Goal: Task Accomplishment & Management: Complete application form

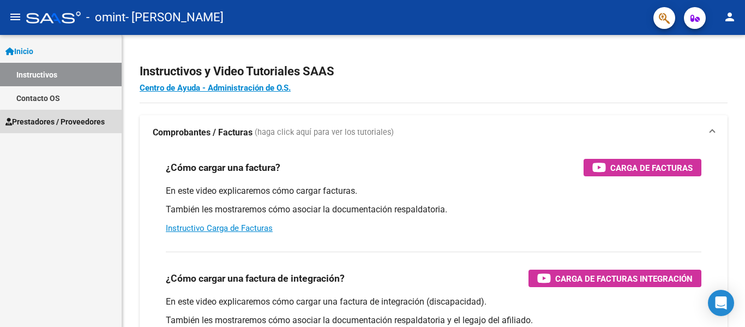
click at [71, 123] on span "Prestadores / Proveedores" at bounding box center [54, 122] width 99 height 12
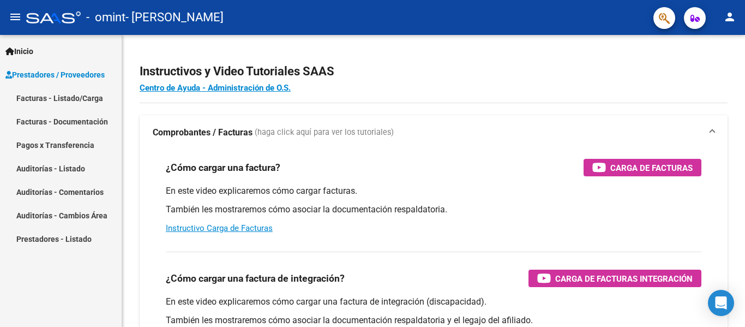
click at [71, 97] on link "Facturas - Listado/Carga" at bounding box center [61, 97] width 122 height 23
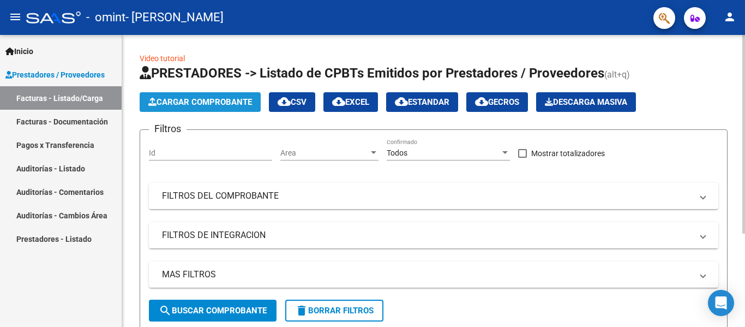
click at [230, 98] on span "Cargar Comprobante" at bounding box center [200, 102] width 104 height 10
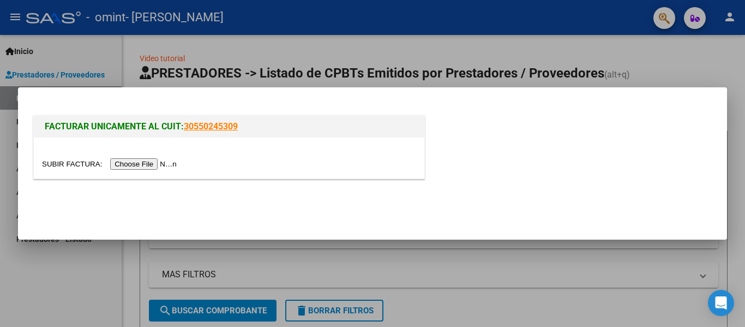
click at [140, 166] on input "file" at bounding box center [111, 163] width 138 height 11
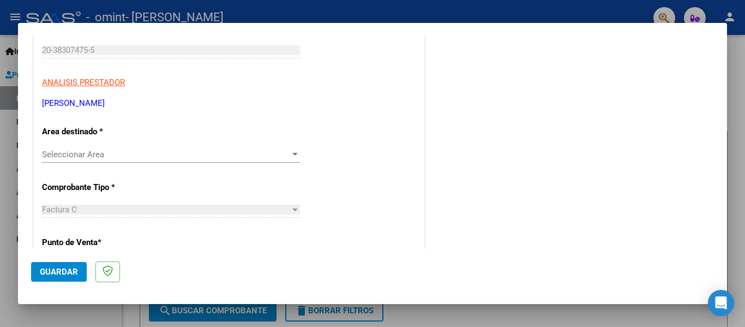
scroll to position [164, 0]
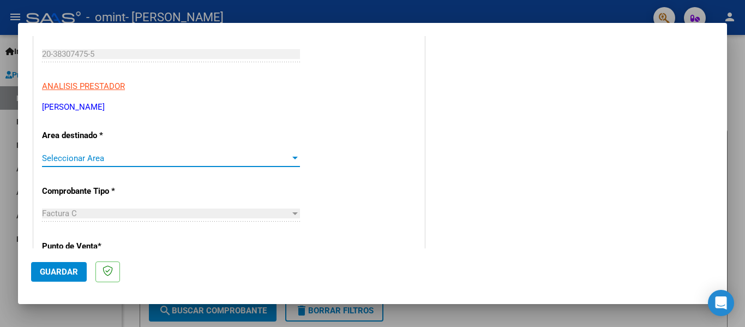
click at [101, 155] on span "Seleccionar Area" at bounding box center [166, 158] width 248 height 10
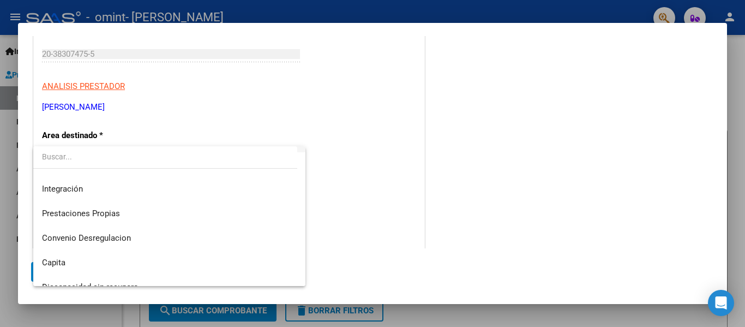
scroll to position [81, 0]
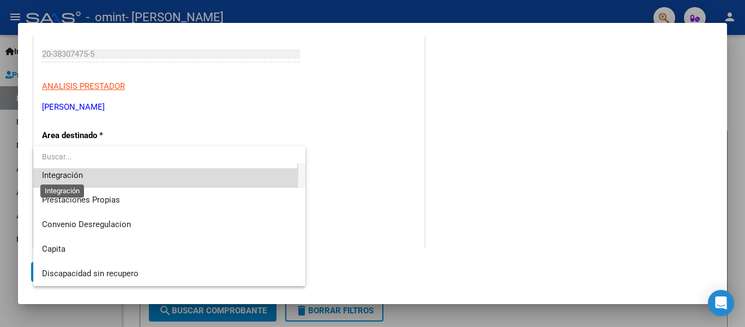
click at [69, 171] on span "Integración" at bounding box center [62, 175] width 41 height 10
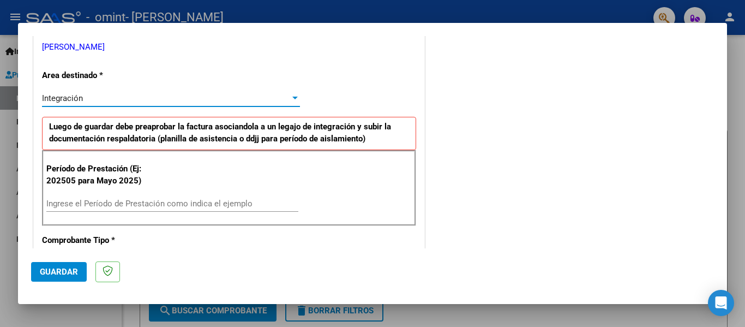
scroll to position [273, 0]
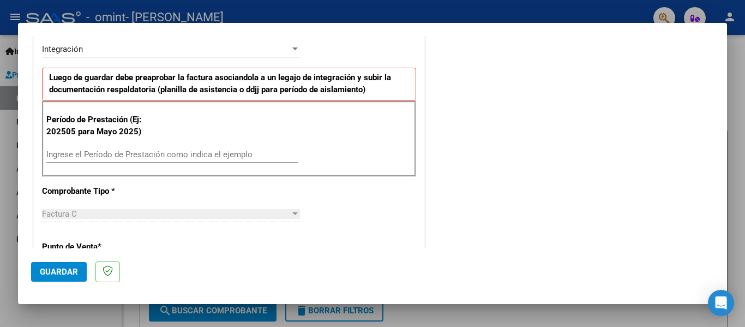
click at [125, 147] on div "Ingrese el Período de Prestación como indica el ejemplo" at bounding box center [172, 154] width 252 height 16
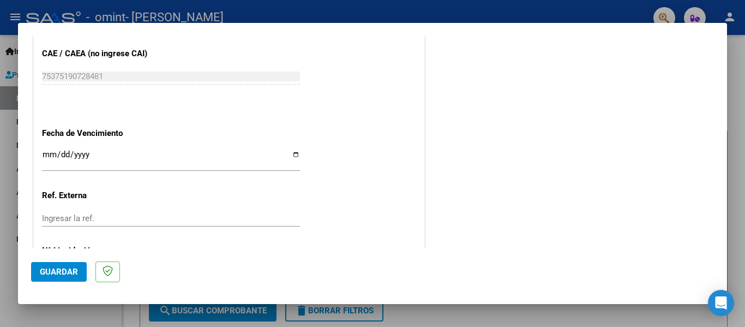
scroll to position [709, 0]
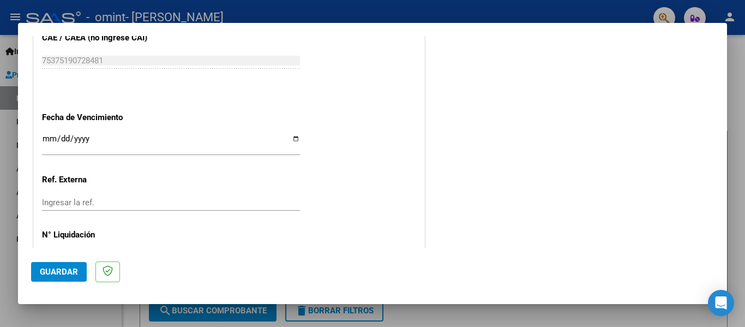
type input "202506"
click at [46, 140] on input "Ingresar la fecha" at bounding box center [171, 142] width 258 height 17
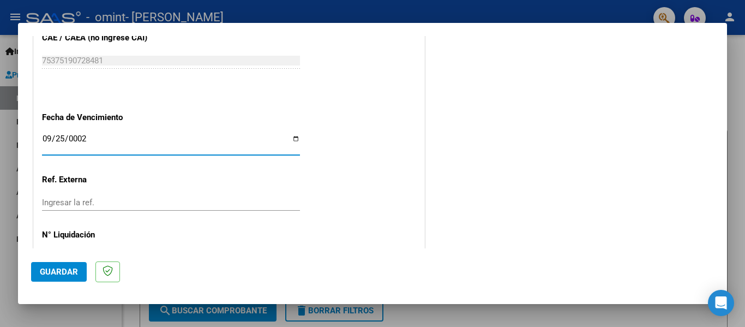
type input "0022-09-25"
type input "[DATE]"
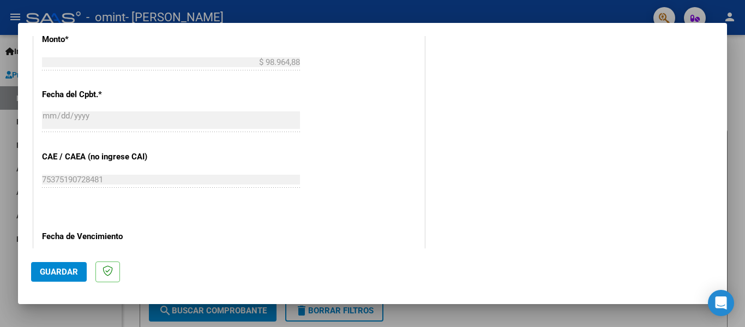
scroll to position [748, 0]
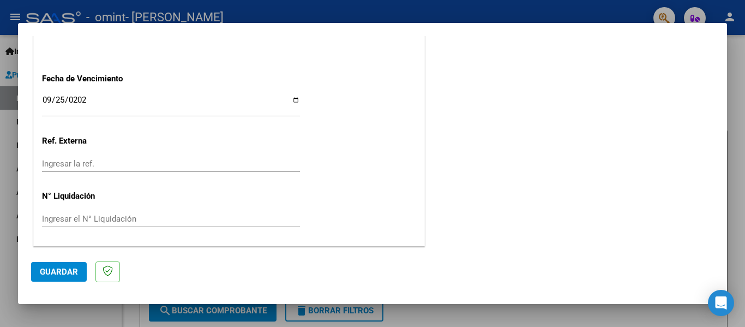
click at [59, 273] on span "Guardar" at bounding box center [59, 272] width 38 height 10
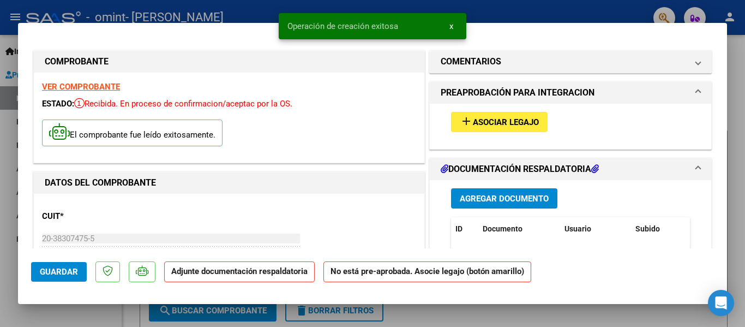
click at [524, 114] on button "add Asociar Legajo" at bounding box center [499, 122] width 97 height 20
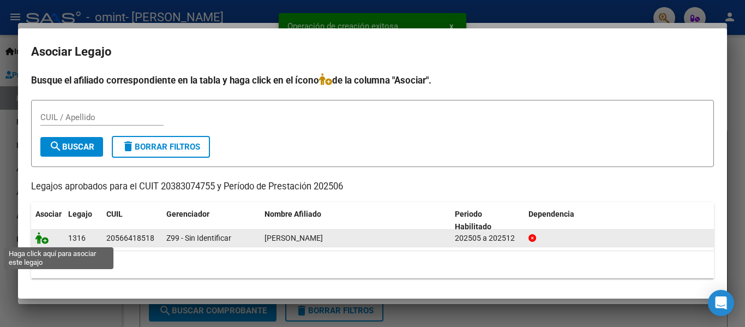
click at [43, 237] on icon at bounding box center [41, 238] width 13 height 12
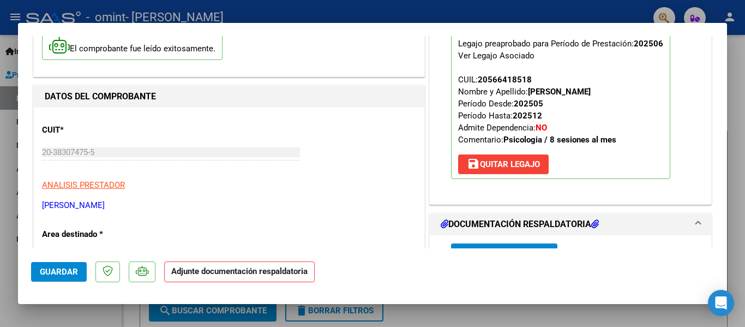
scroll to position [164, 0]
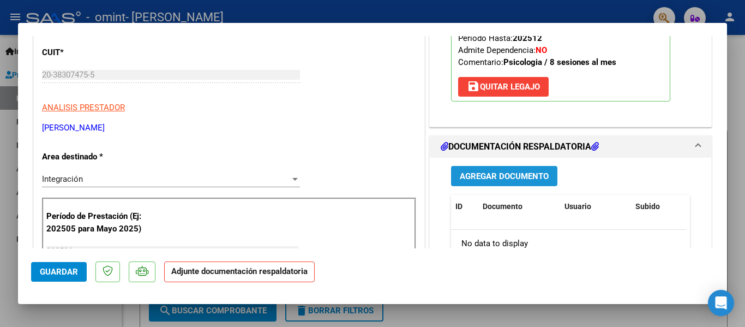
click at [471, 176] on span "Agregar Documento" at bounding box center [504, 176] width 89 height 10
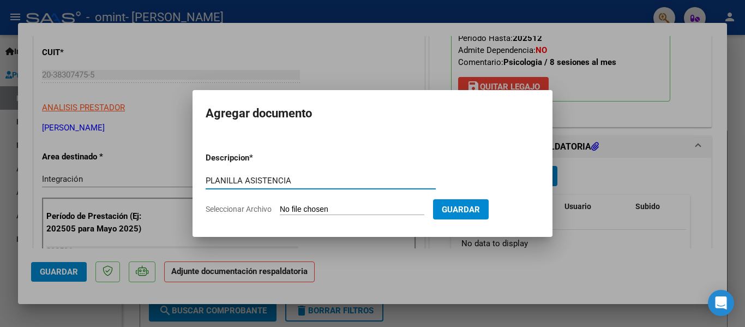
type input "PLANILLA ASISTENCIA"
click at [382, 211] on input "Seleccionar Archivo" at bounding box center [352, 210] width 145 height 10
type input "C:\fakepath\P JUNIO - (8) [PERSON_NAME].pdf"
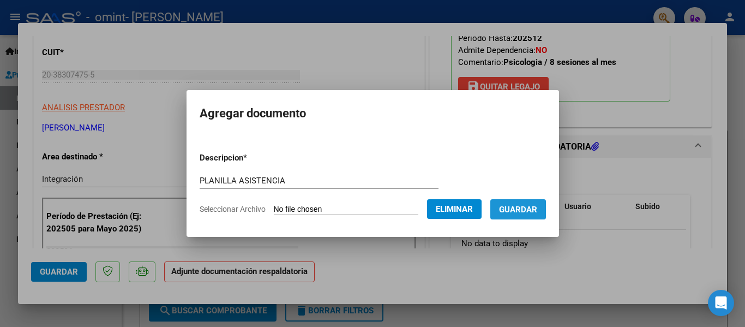
click at [535, 213] on span "Guardar" at bounding box center [518, 210] width 38 height 10
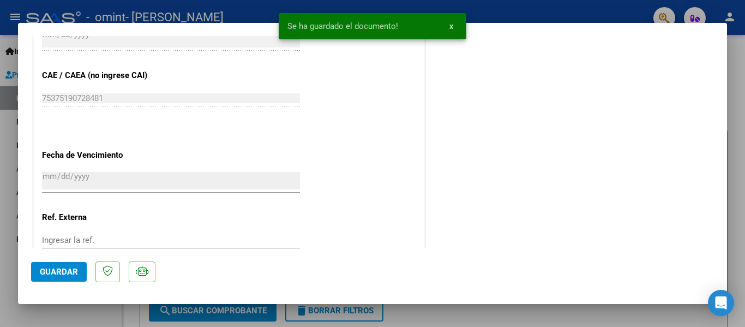
scroll to position [764, 0]
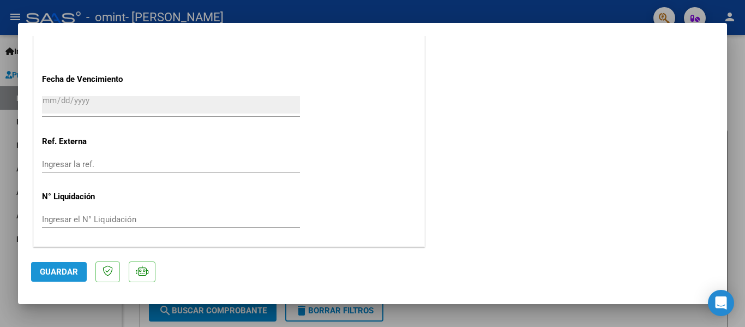
click at [65, 276] on span "Guardar" at bounding box center [59, 272] width 38 height 10
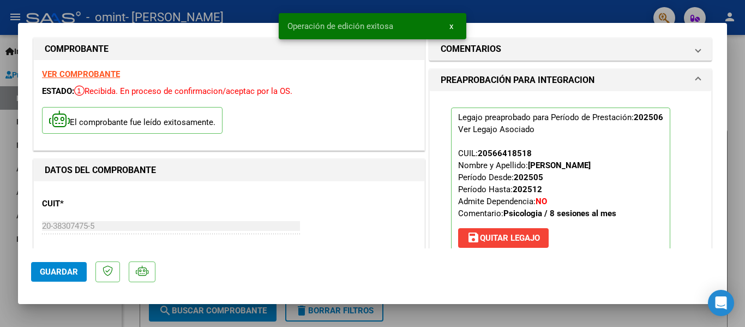
scroll to position [0, 0]
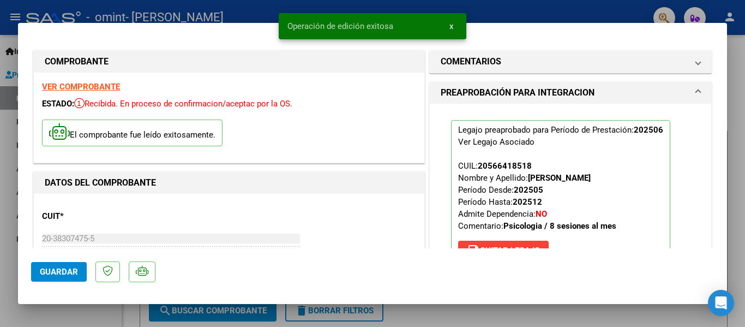
click at [1, 110] on div at bounding box center [372, 163] width 745 height 327
type input "$ 0,00"
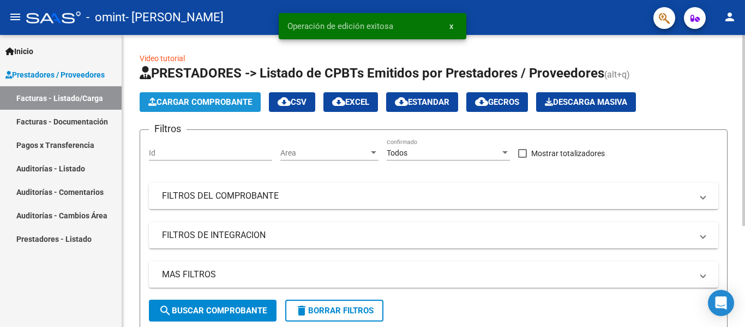
click at [185, 99] on span "Cargar Comprobante" at bounding box center [200, 102] width 104 height 10
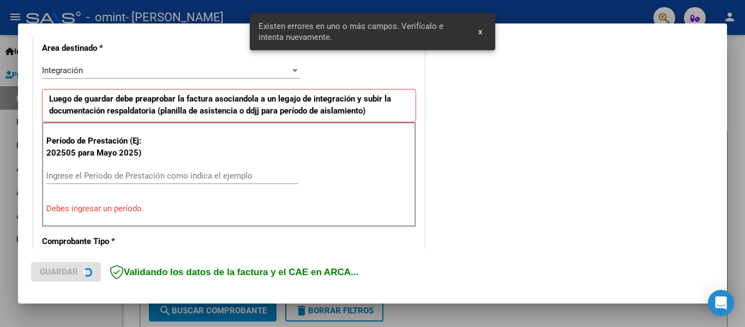
scroll to position [253, 0]
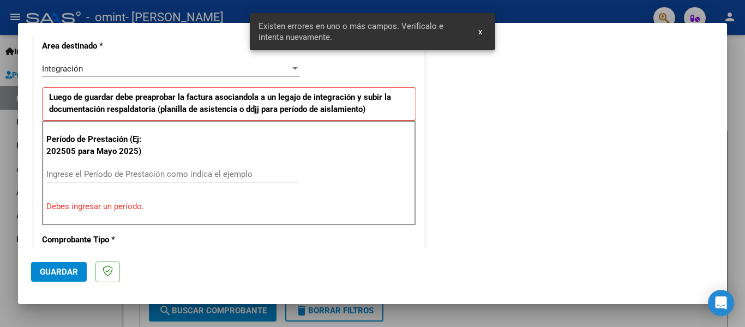
click at [145, 174] on input "Ingrese el Período de Prestación como indica el ejemplo" at bounding box center [172, 174] width 252 height 10
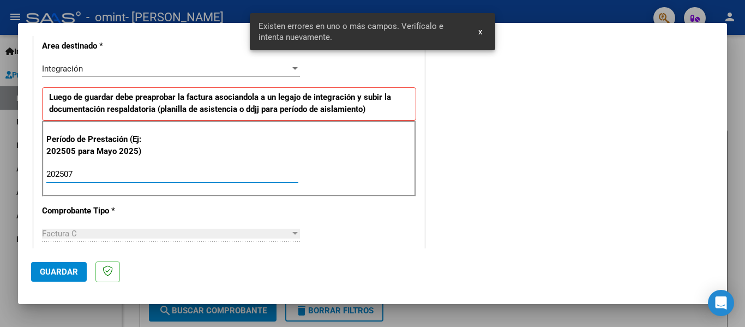
type input "202507"
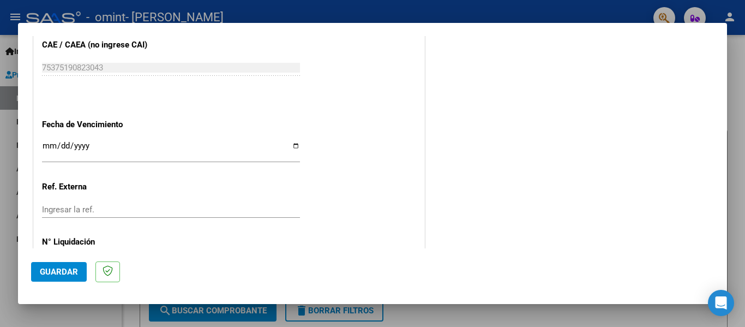
scroll to position [744, 0]
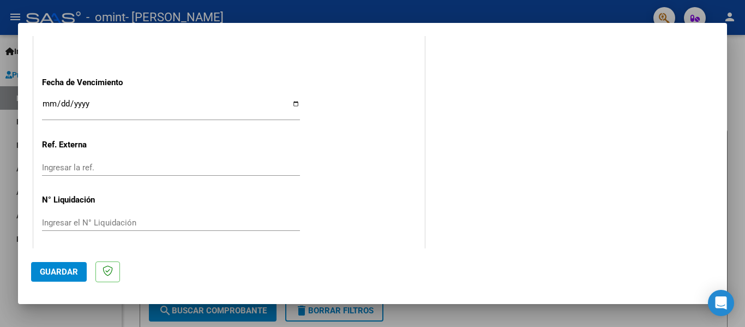
click at [49, 103] on input "Ingresar la fecha" at bounding box center [171, 107] width 258 height 17
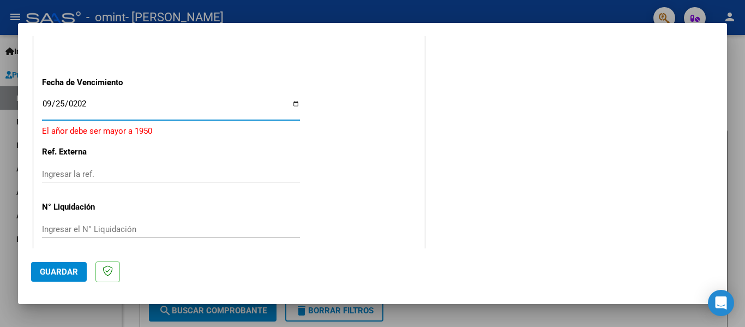
type input "[DATE]"
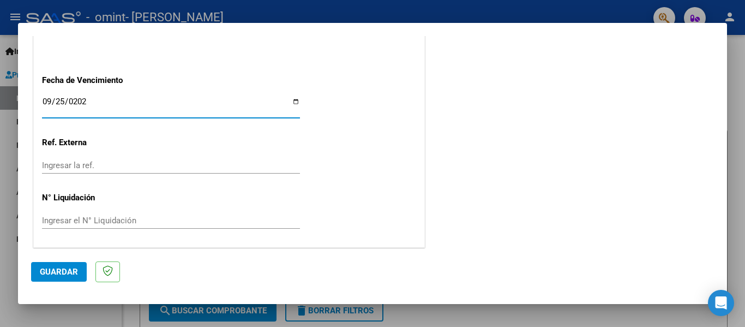
scroll to position [748, 0]
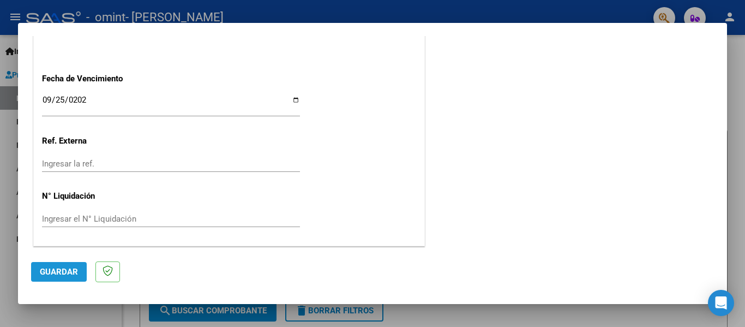
click at [58, 266] on button "Guardar" at bounding box center [59, 272] width 56 height 20
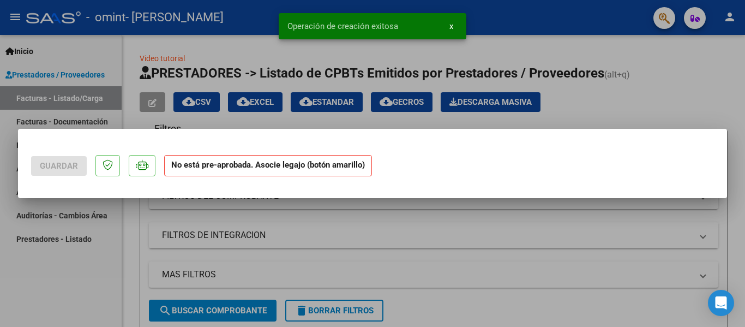
scroll to position [0, 0]
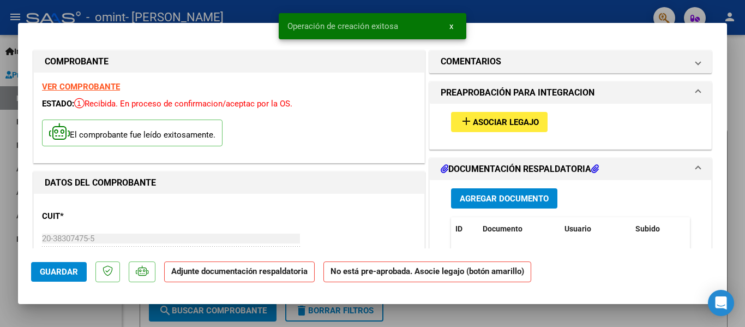
click at [500, 122] on span "Asociar Legajo" at bounding box center [506, 122] width 66 height 10
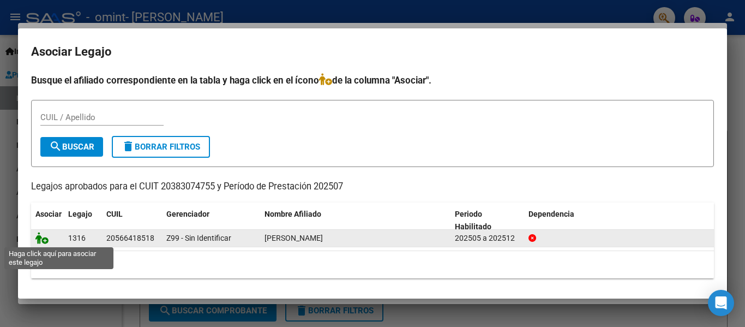
click at [45, 238] on icon at bounding box center [41, 238] width 13 height 12
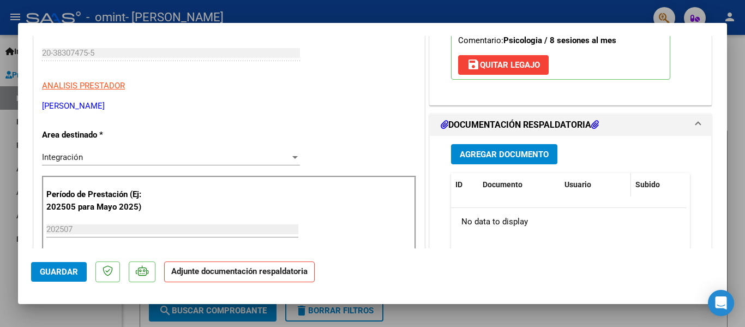
scroll to position [164, 0]
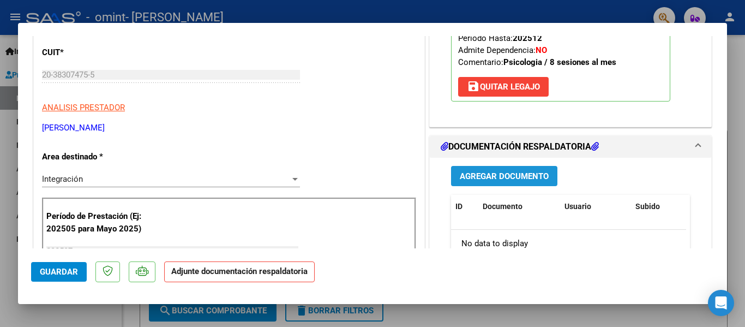
click at [520, 169] on button "Agregar Documento" at bounding box center [504, 176] width 106 height 20
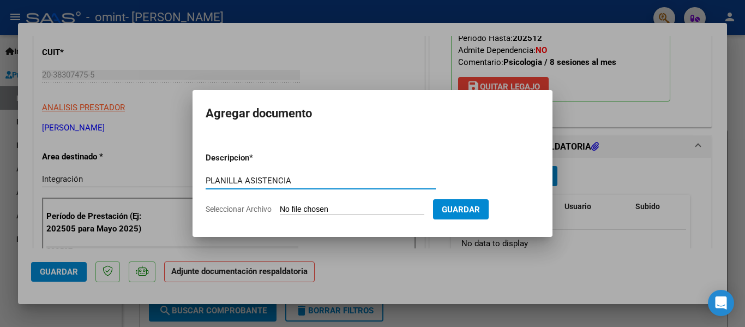
type input "PLANILLA ASISTENCIA"
click at [322, 207] on input "Seleccionar Archivo" at bounding box center [352, 210] width 145 height 10
type input "C:\fakepath\P JULIO - (10) [PERSON_NAME].pdf"
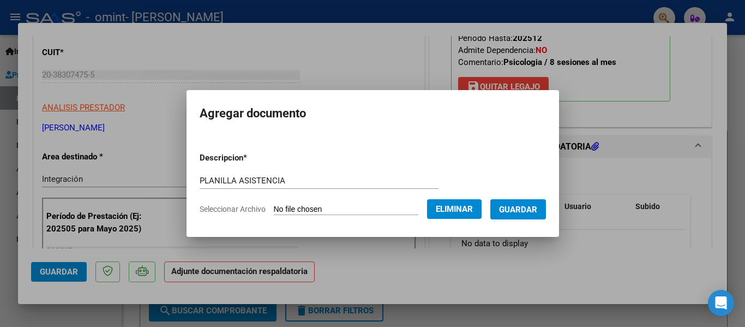
click at [546, 205] on button "Guardar" at bounding box center [518, 209] width 56 height 20
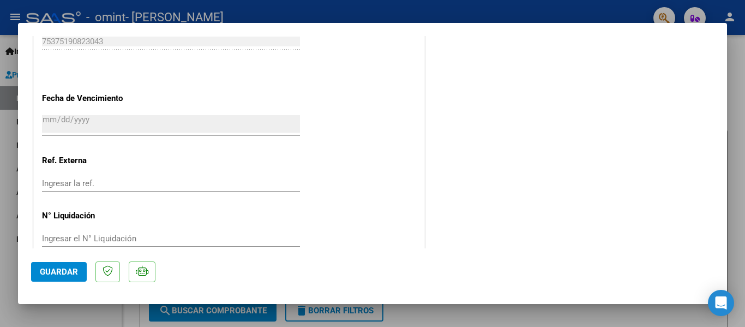
scroll to position [764, 0]
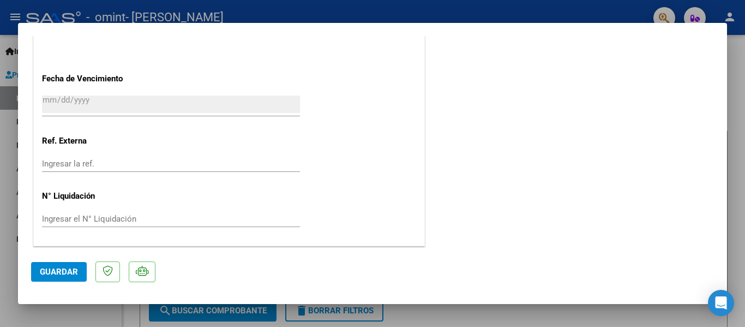
click at [64, 279] on button "Guardar" at bounding box center [59, 272] width 56 height 20
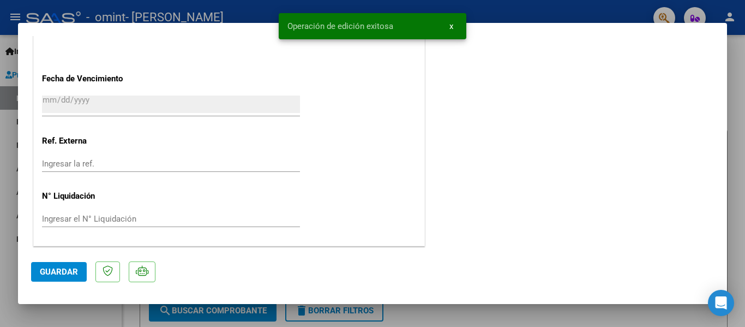
click at [11, 189] on div at bounding box center [372, 163] width 745 height 327
type input "$ 0,00"
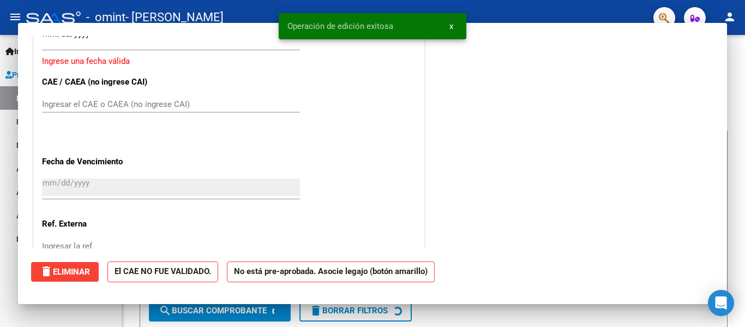
scroll to position [847, 0]
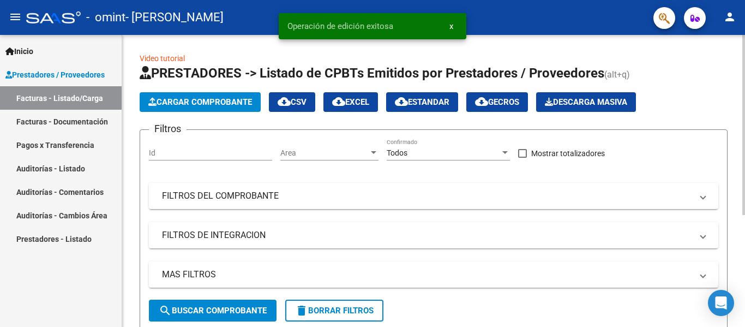
click at [176, 105] on span "Cargar Comprobante" at bounding box center [200, 102] width 104 height 10
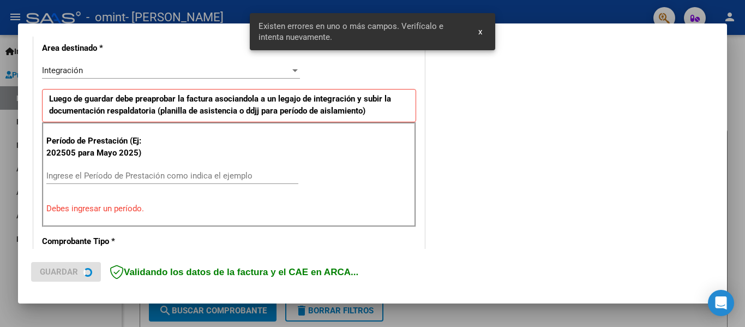
scroll to position [253, 0]
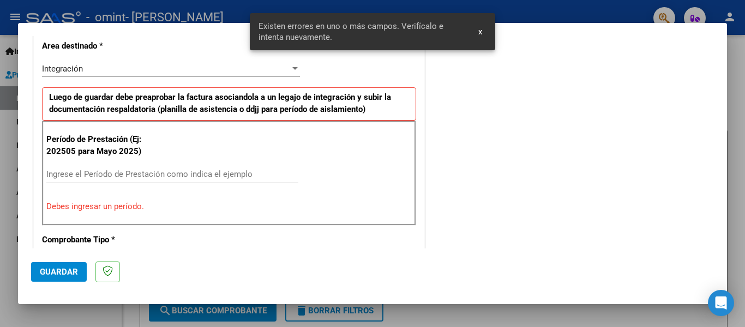
drag, startPoint x: 136, startPoint y: 171, endPoint x: 150, endPoint y: 161, distance: 17.3
click at [140, 167] on div "Ingrese el Período de Prestación como indica el ejemplo" at bounding box center [172, 174] width 252 height 16
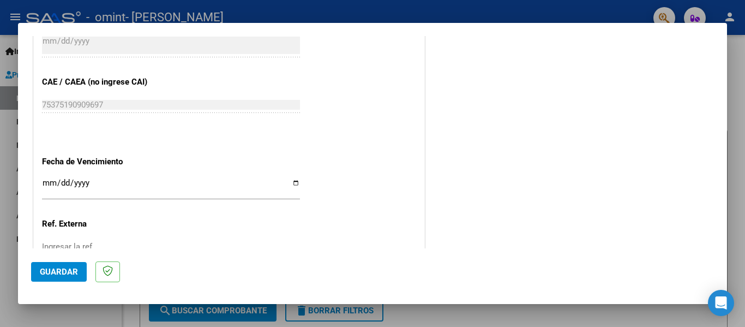
scroll to position [690, 0]
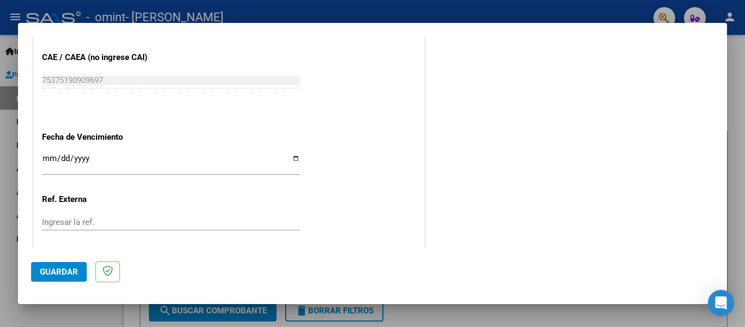
type input "202508"
click at [53, 163] on input "Ingresar la fecha" at bounding box center [171, 162] width 258 height 17
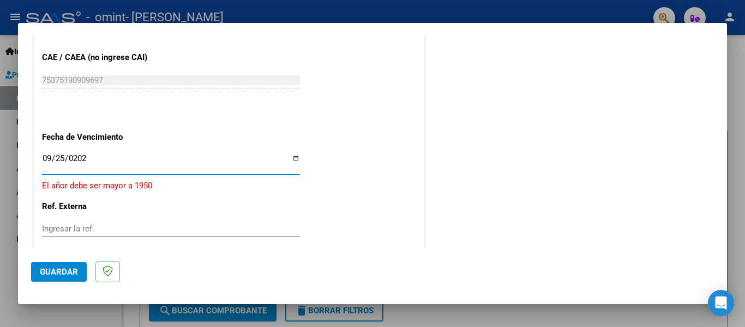
type input "[DATE]"
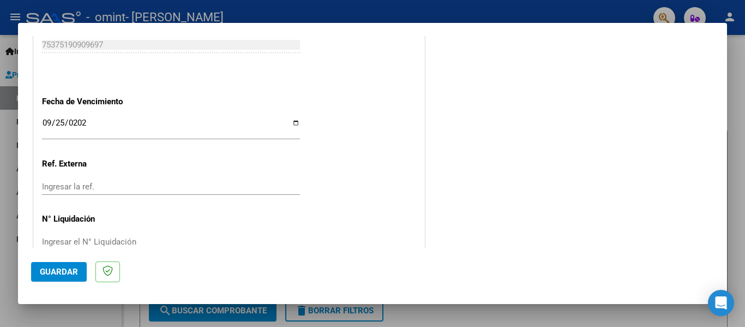
scroll to position [748, 0]
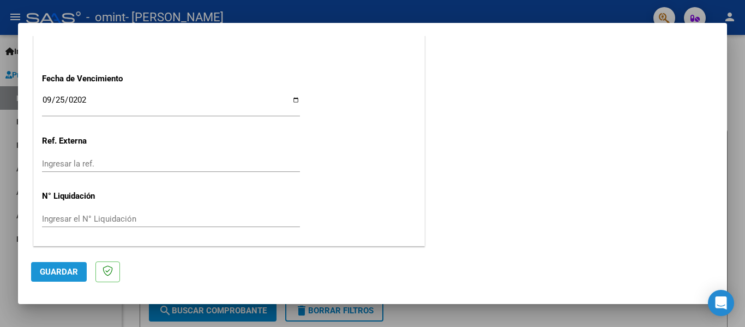
click at [79, 272] on button "Guardar" at bounding box center [59, 272] width 56 height 20
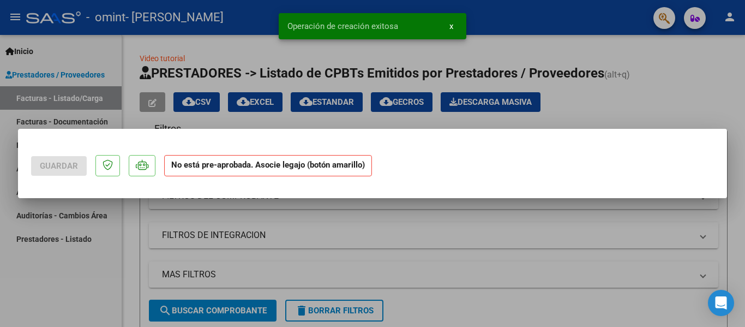
scroll to position [0, 0]
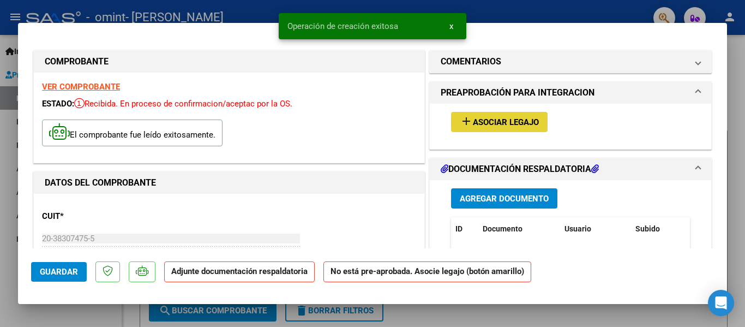
click at [512, 123] on span "Asociar Legajo" at bounding box center [506, 122] width 66 height 10
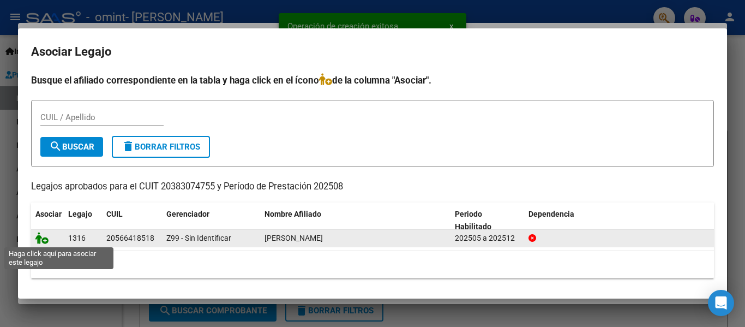
click at [44, 240] on icon at bounding box center [41, 238] width 13 height 12
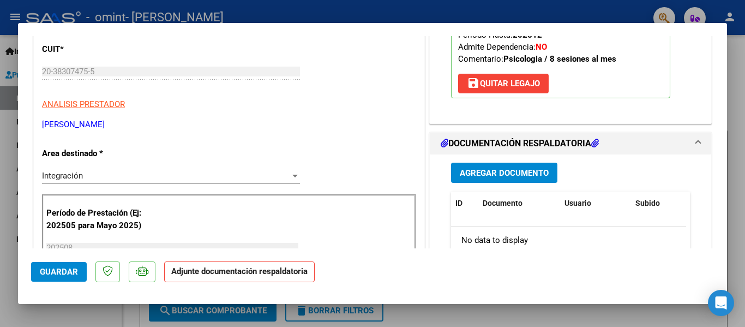
scroll to position [218, 0]
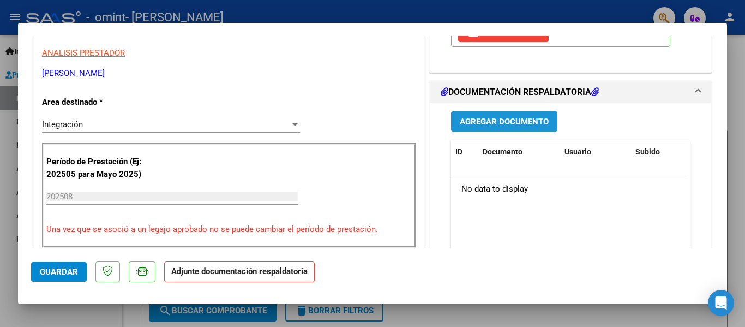
click at [486, 127] on span "Agregar Documento" at bounding box center [504, 122] width 89 height 10
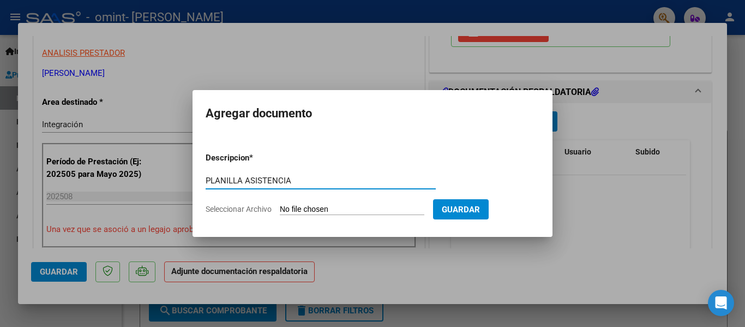
type input "PLANILLA ASISTENCIA"
click at [340, 212] on input "Seleccionar Archivo" at bounding box center [352, 210] width 145 height 10
type input "C:\fakepath\P AGOSTO - (8) [PERSON_NAME].pdf"
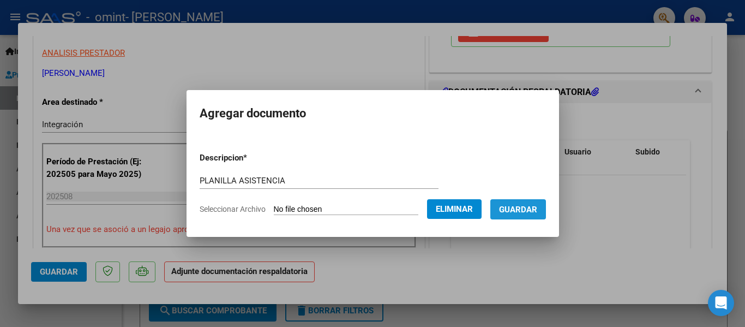
click at [531, 209] on span "Guardar" at bounding box center [518, 210] width 38 height 10
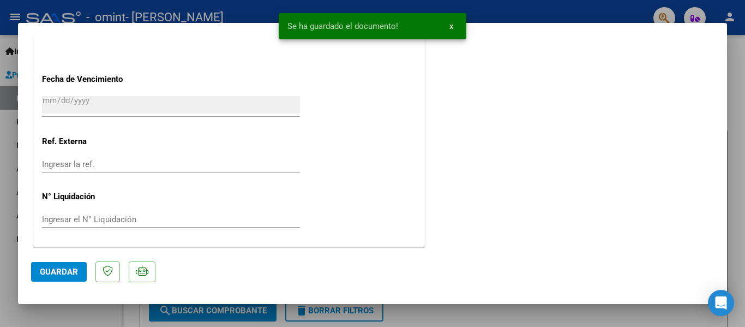
scroll to position [764, 0]
click at [8, 106] on div at bounding box center [372, 163] width 745 height 327
type input "$ 0,00"
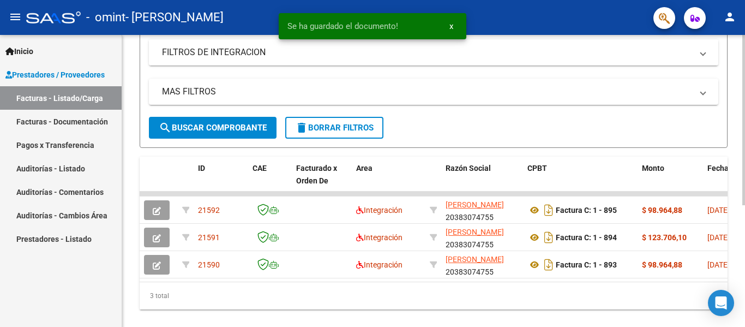
scroll to position [209, 0]
